Goal: Information Seeking & Learning: Learn about a topic

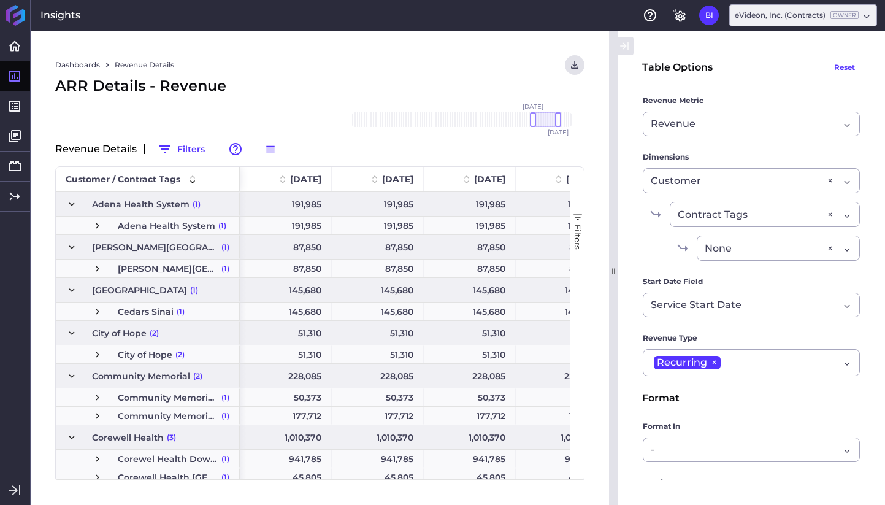
drag, startPoint x: 559, startPoint y: 117, endPoint x: 545, endPoint y: 120, distance: 14.4
click at [545, 120] on div at bounding box center [546, 119] width 26 height 15
click at [221, 182] on span at bounding box center [223, 179] width 11 height 11
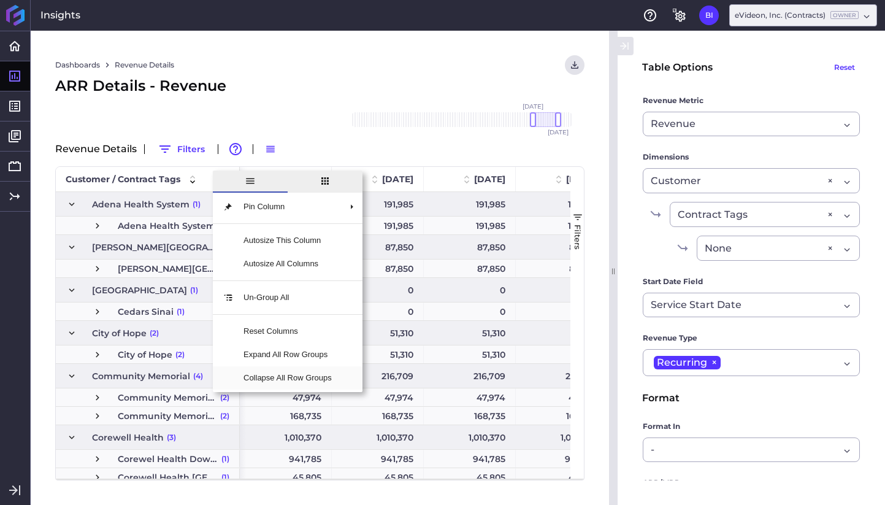
click at [272, 376] on span "Collapse All Row Groups" at bounding box center [288, 377] width 108 height 23
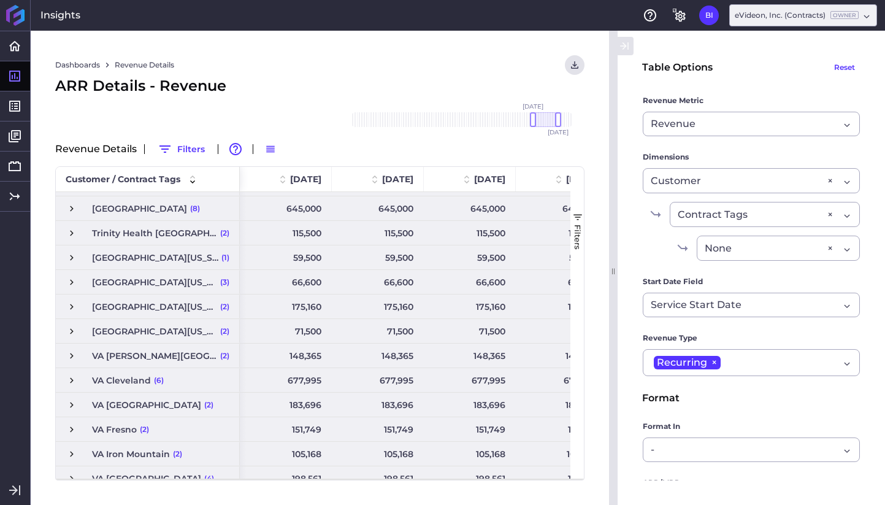
scroll to position [664, 0]
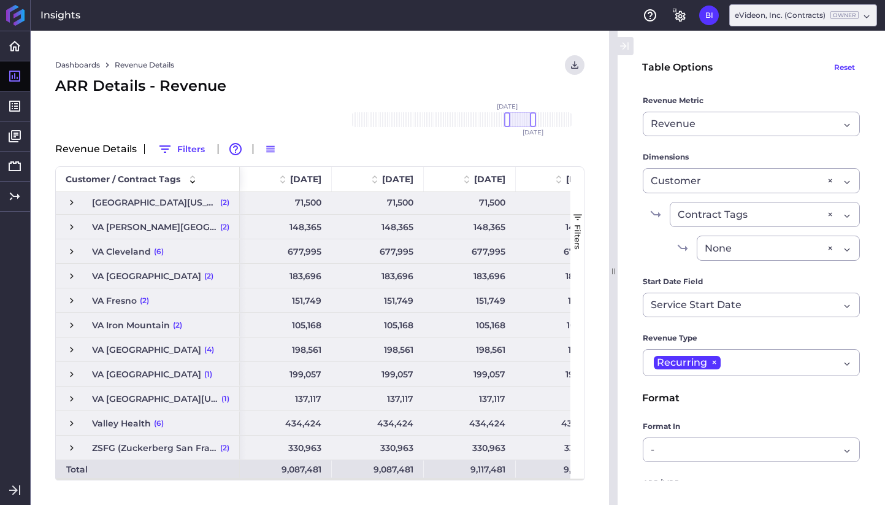
drag, startPoint x: 543, startPoint y: 120, endPoint x: 517, endPoint y: 122, distance: 26.4
click at [517, 122] on div at bounding box center [520, 119] width 26 height 15
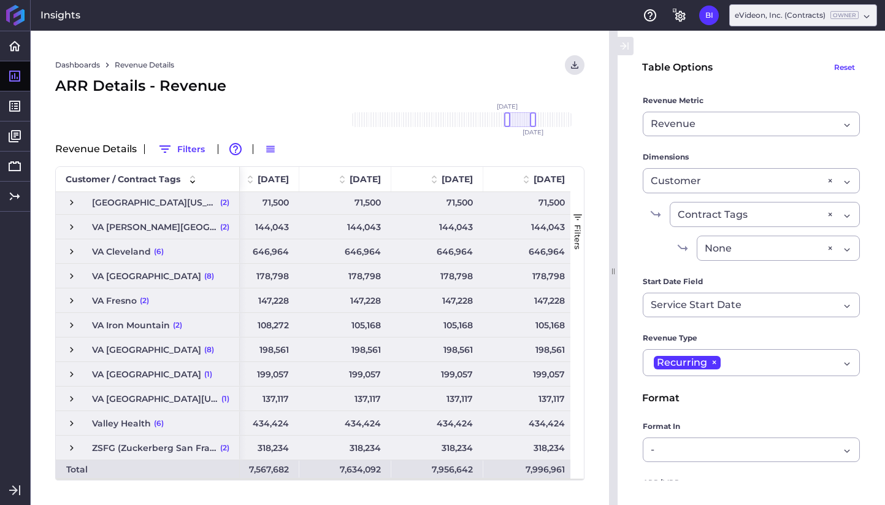
scroll to position [0, 0]
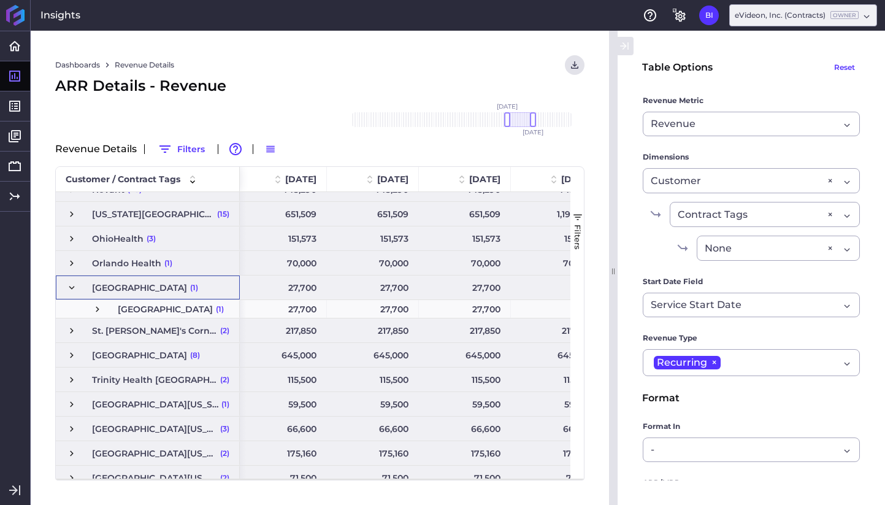
click at [73, 286] on span "Press SPACE to select this row." at bounding box center [71, 287] width 11 height 11
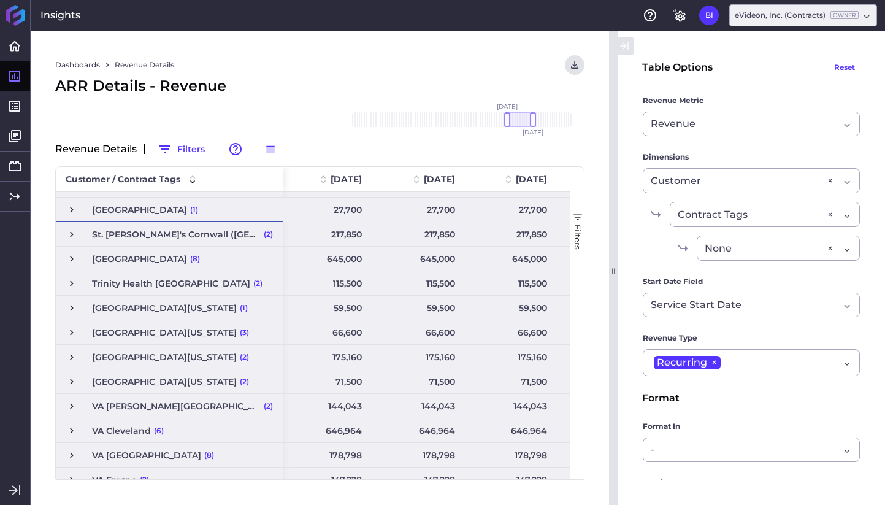
scroll to position [475, 0]
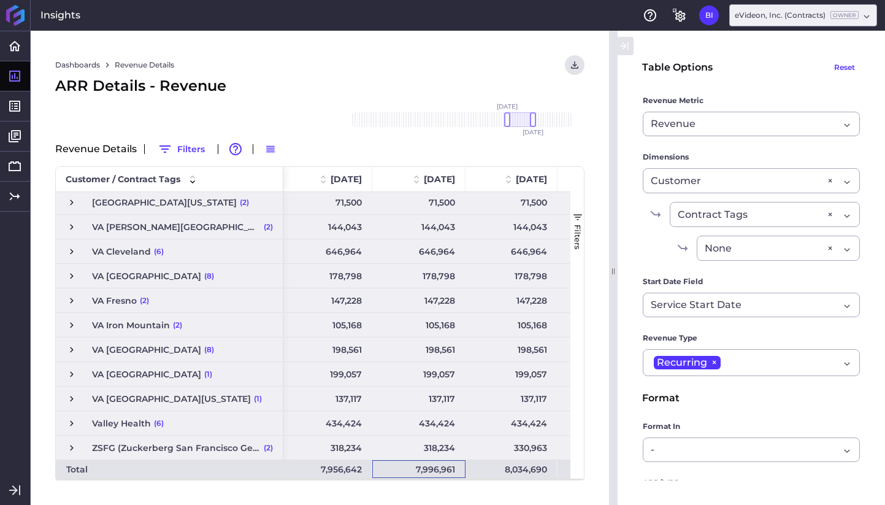
drag, startPoint x: 416, startPoint y: 471, endPoint x: 435, endPoint y: 471, distance: 18.4
click at [435, 471] on div "7,996,961" at bounding box center [418, 469] width 93 height 18
drag, startPoint x: 521, startPoint y: 117, endPoint x: 533, endPoint y: 118, distance: 11.7
click at [533, 118] on div at bounding box center [532, 119] width 26 height 15
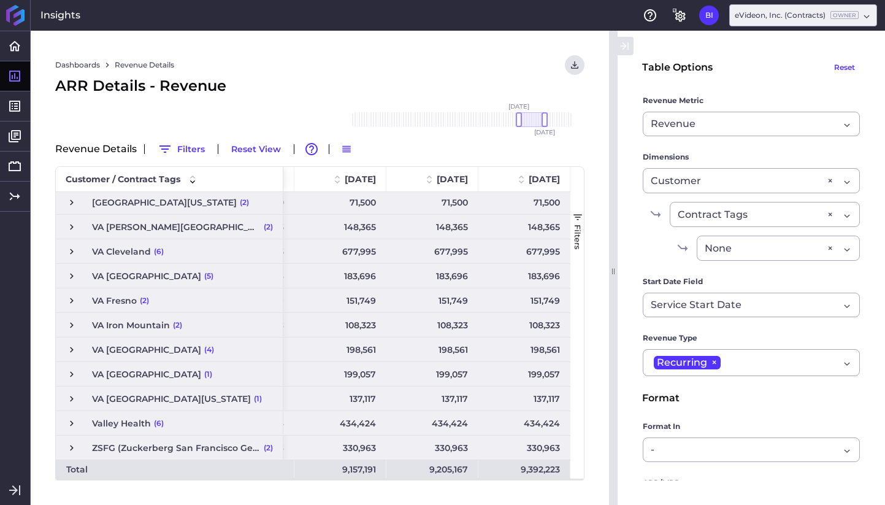
click at [523, 469] on div "9,392,223" at bounding box center [524, 469] width 92 height 18
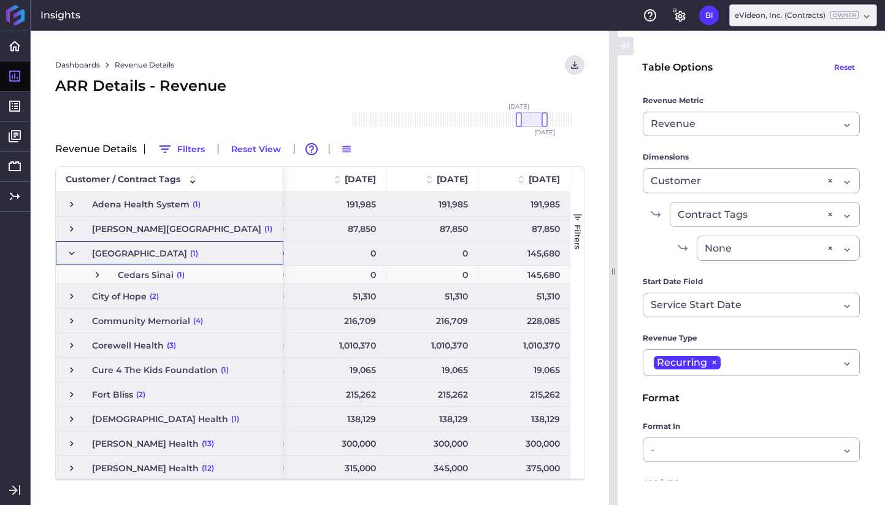
click at [70, 253] on span "Press SPACE to select this row." at bounding box center [71, 253] width 11 height 11
